Goal: Book appointment/travel/reservation

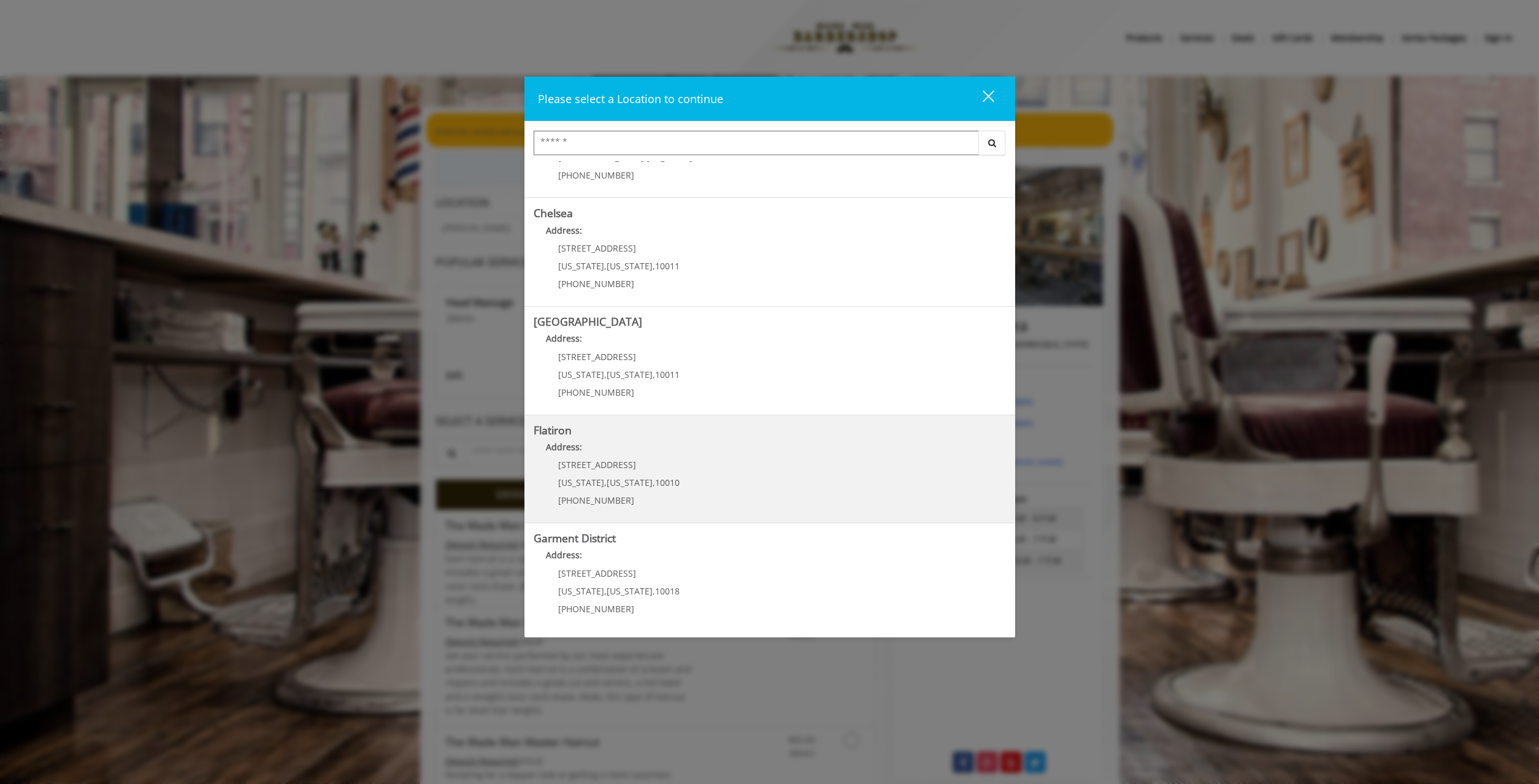
scroll to position [77, 0]
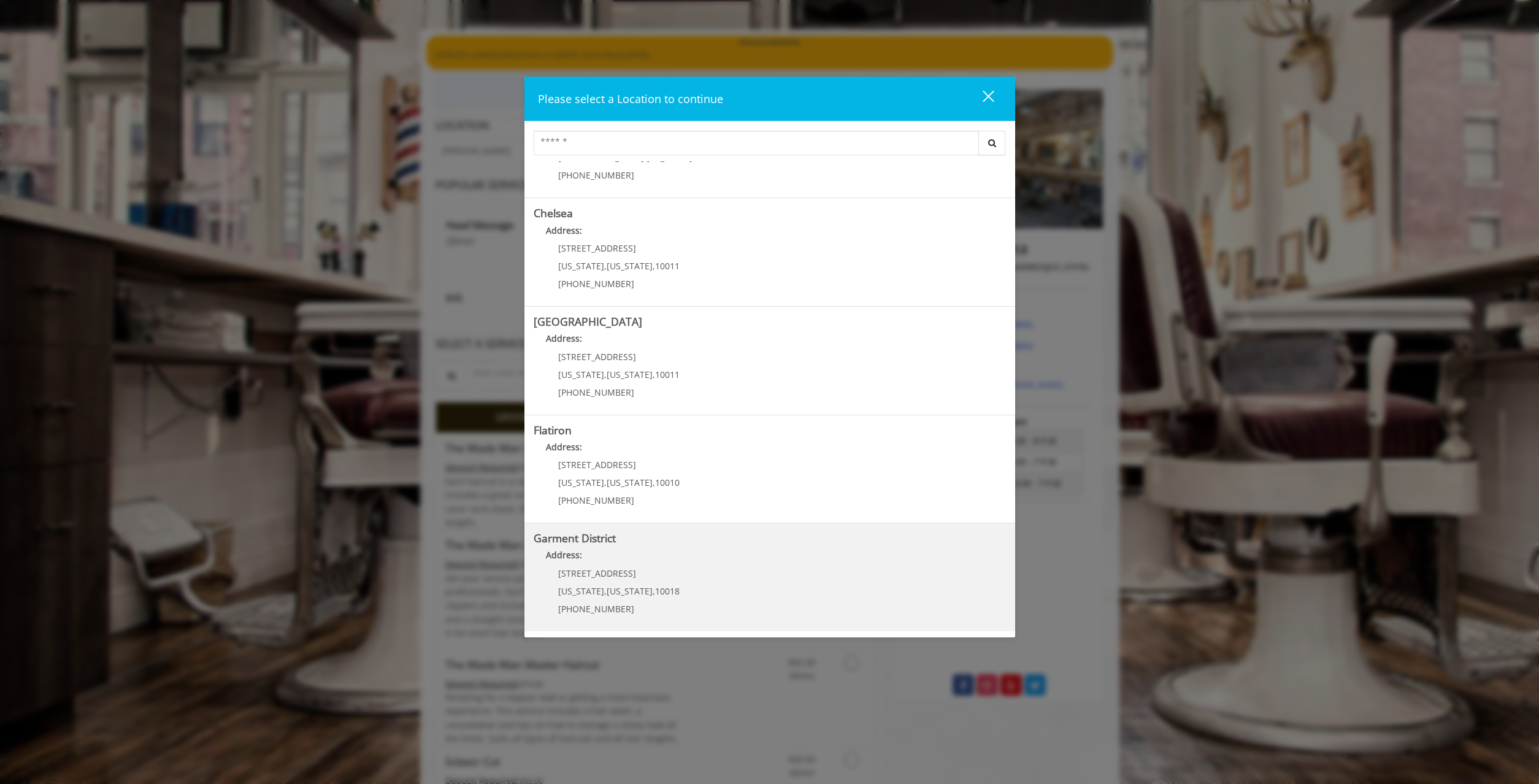
click at [738, 582] on District "Garment District Address: [STREET_ADDRESS][US_STATE][US_STATE] (212) 997-4247" at bounding box center [770, 577] width 472 height 90
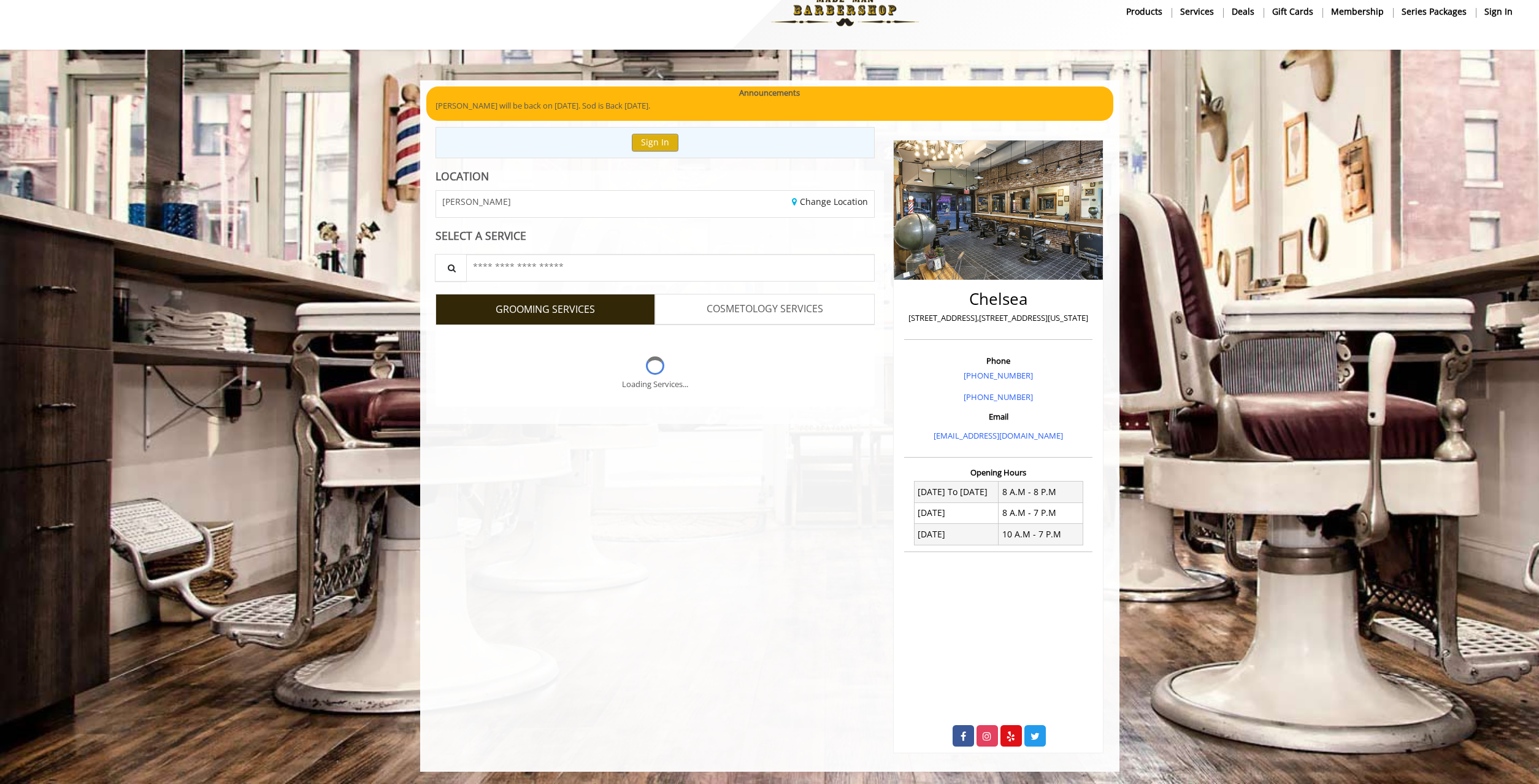
scroll to position [26, 0]
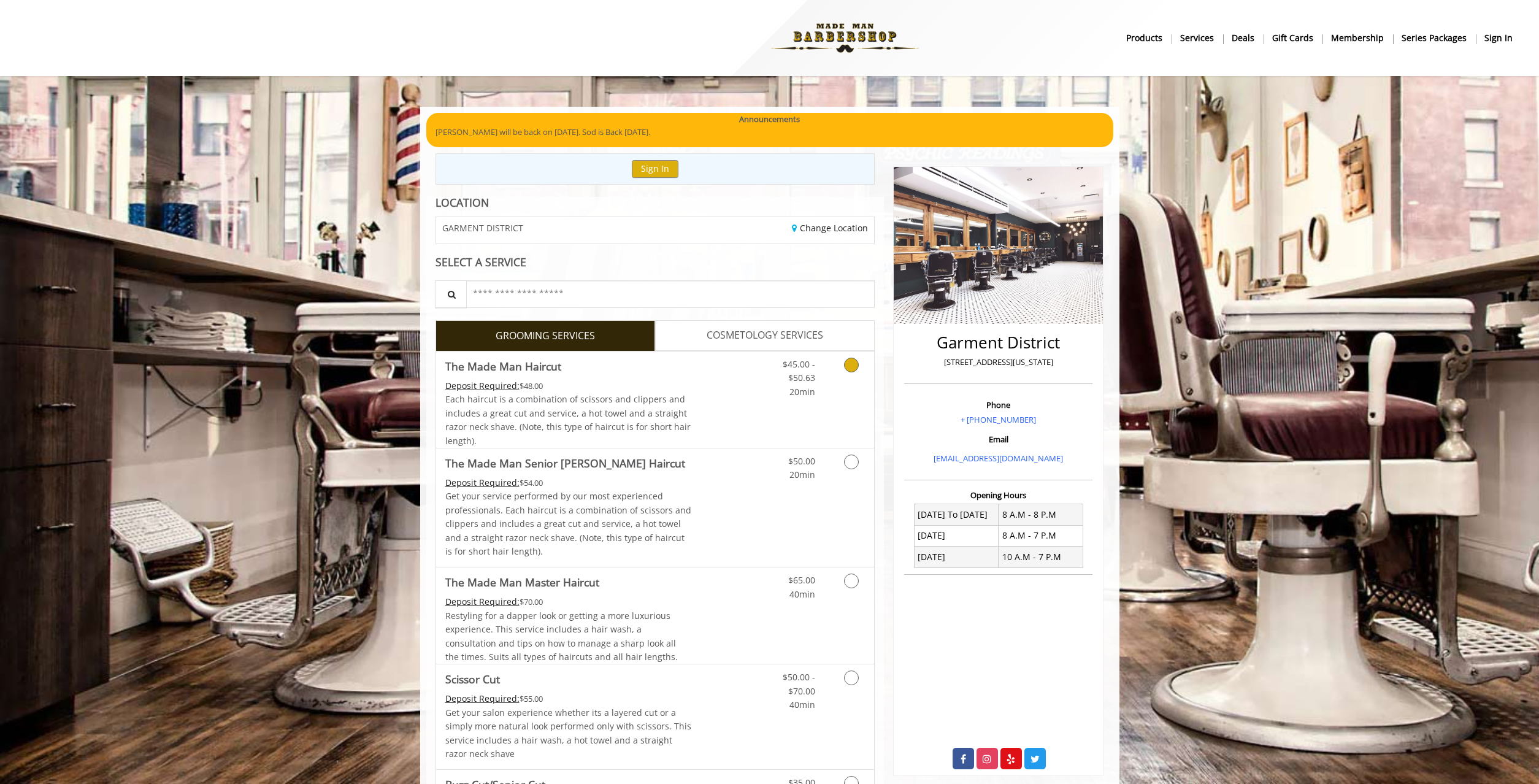
click at [695, 396] on link "Discounted Price" at bounding box center [728, 400] width 73 height 97
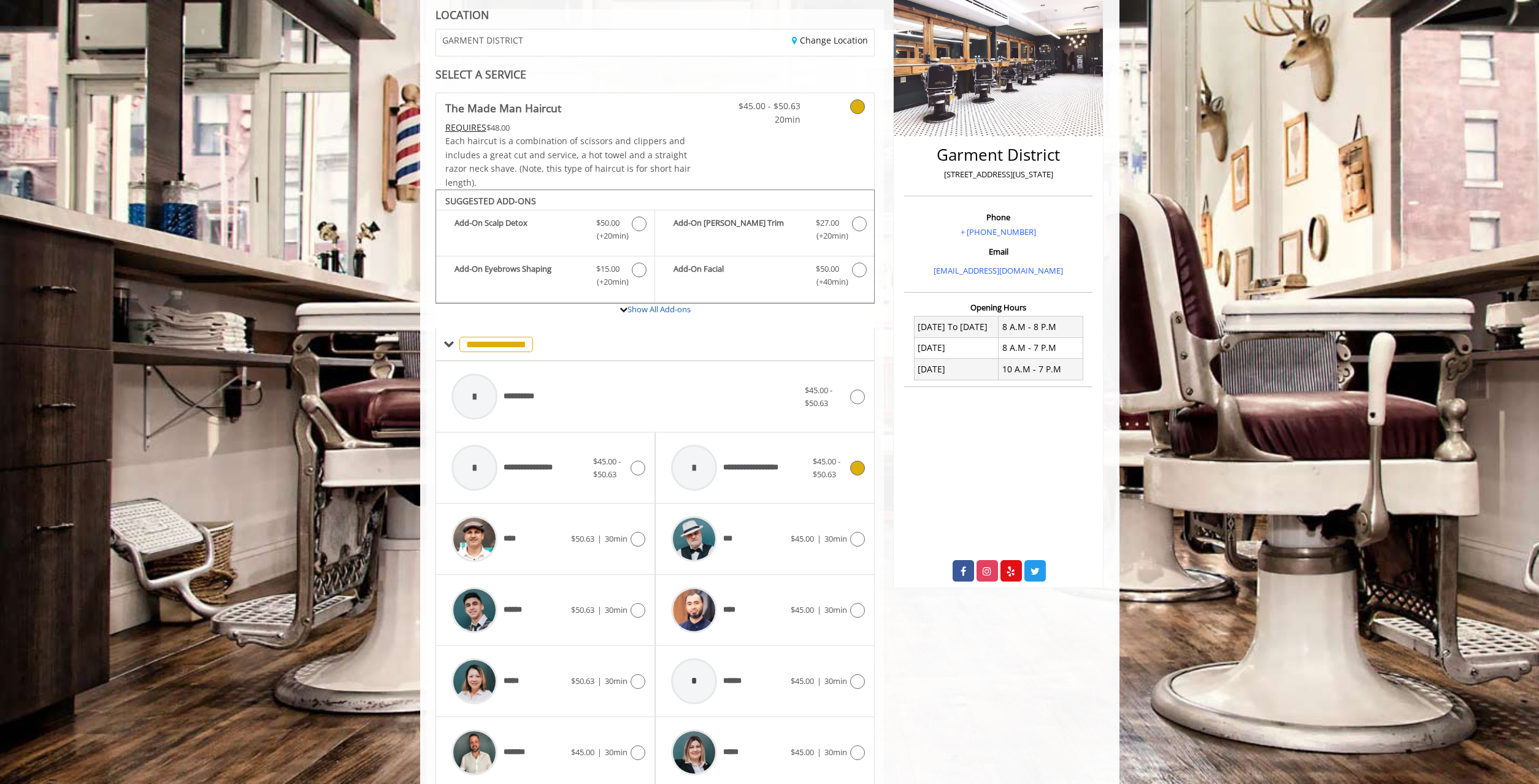
scroll to position [306, 0]
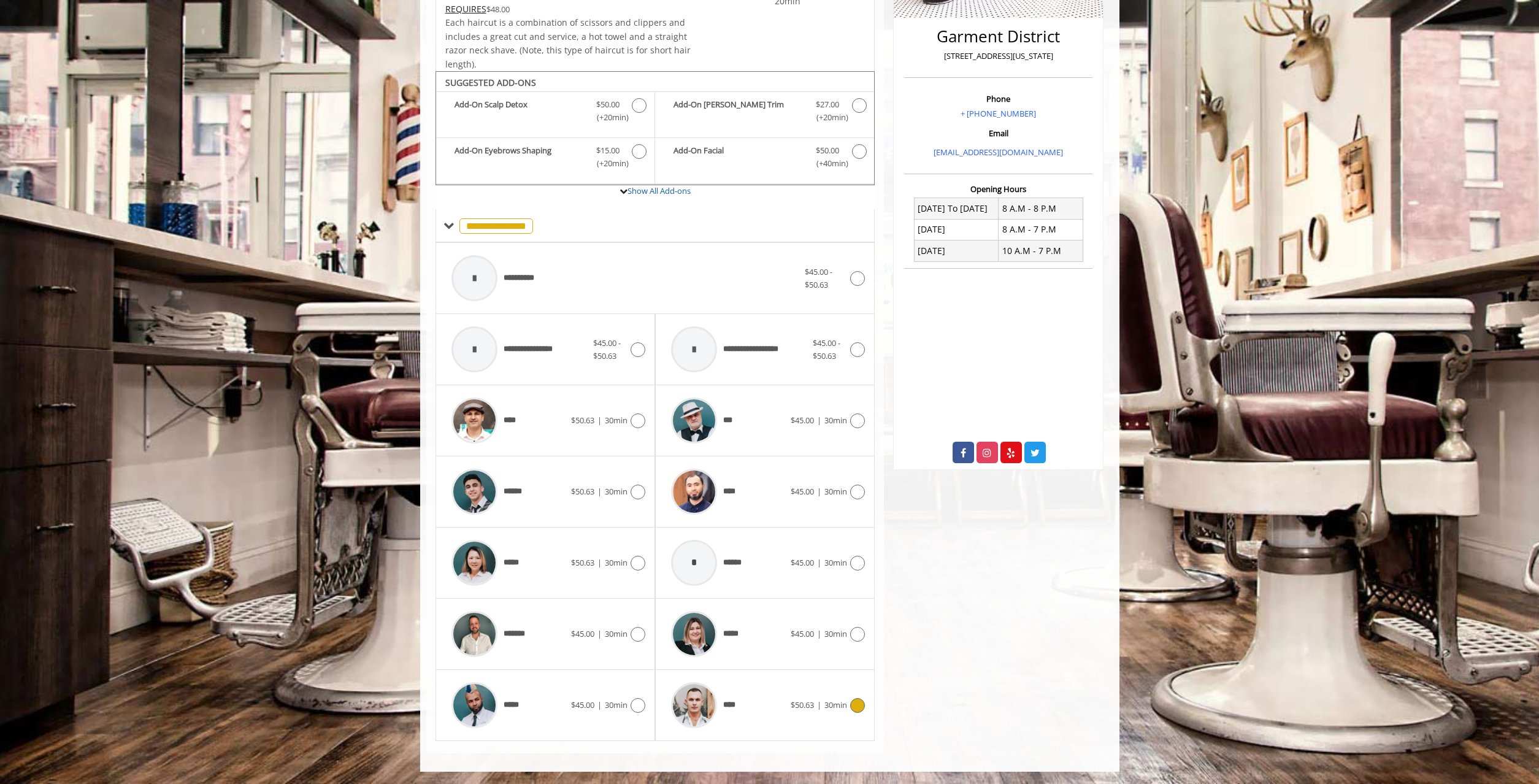
click at [844, 706] on span "$50.63 | 30min" at bounding box center [819, 705] width 56 height 13
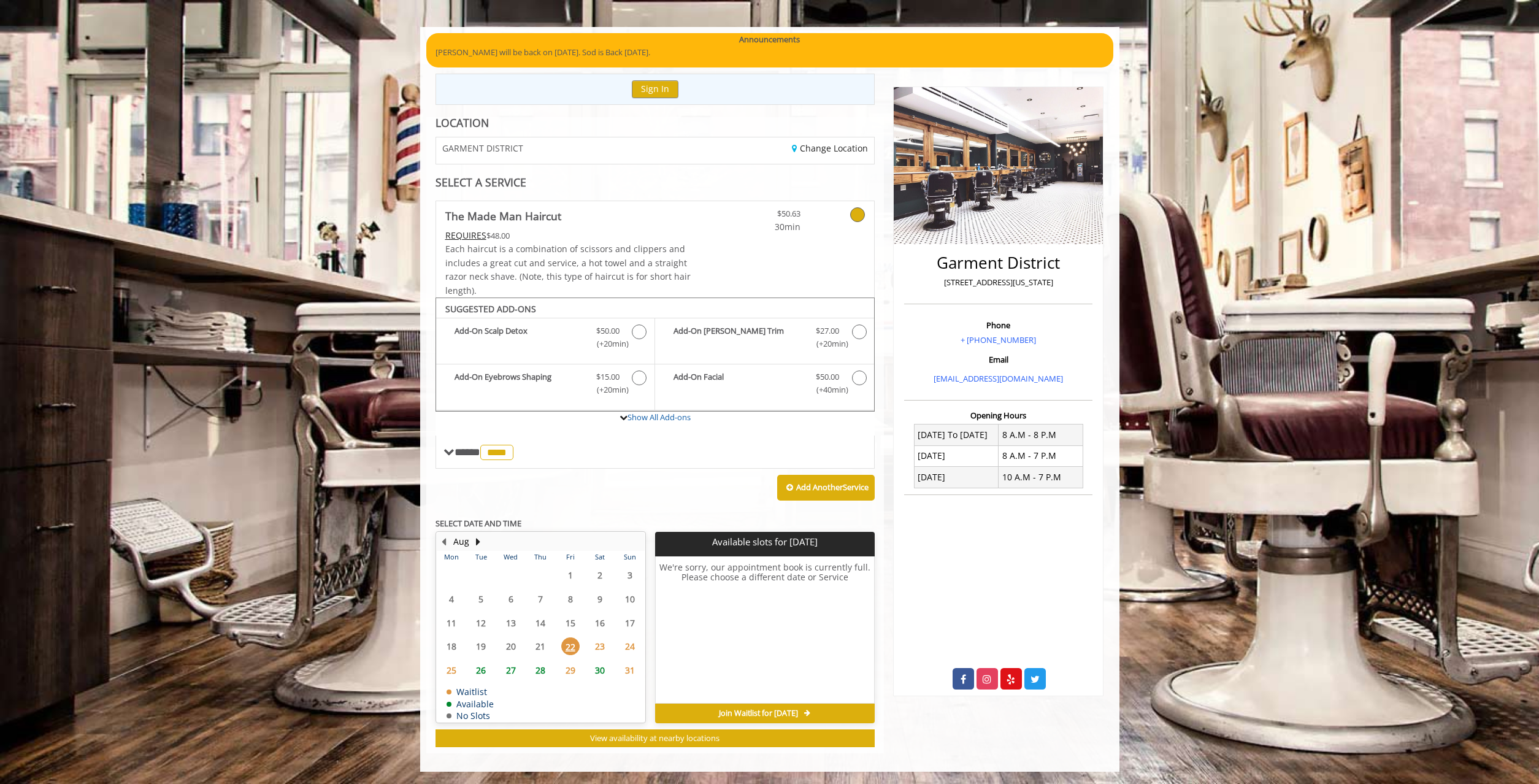
scroll to position [0, 0]
